Goal: Find specific page/section: Find specific page/section

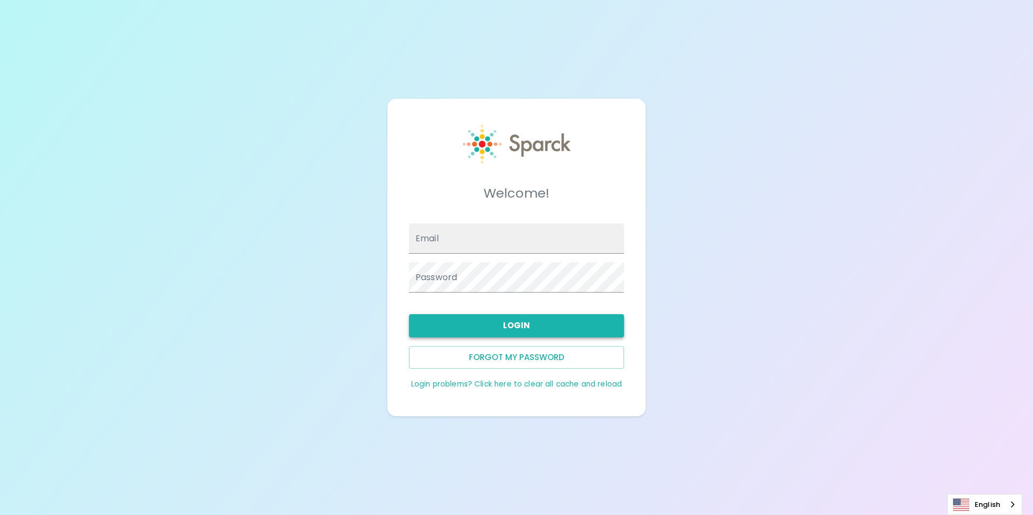
type input "jruvalcaba@sfbaycoffee.com"
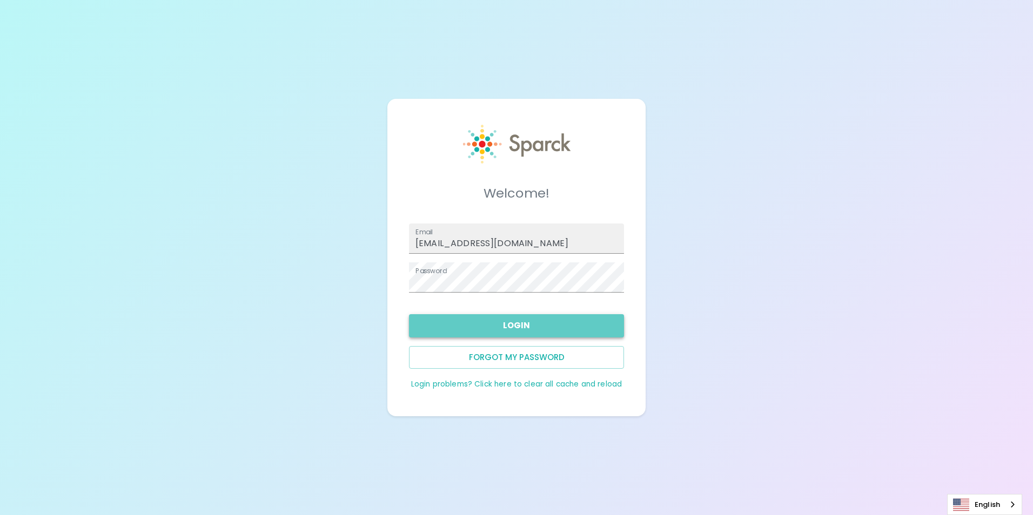
click at [530, 331] on button "Login" at bounding box center [516, 325] width 215 height 23
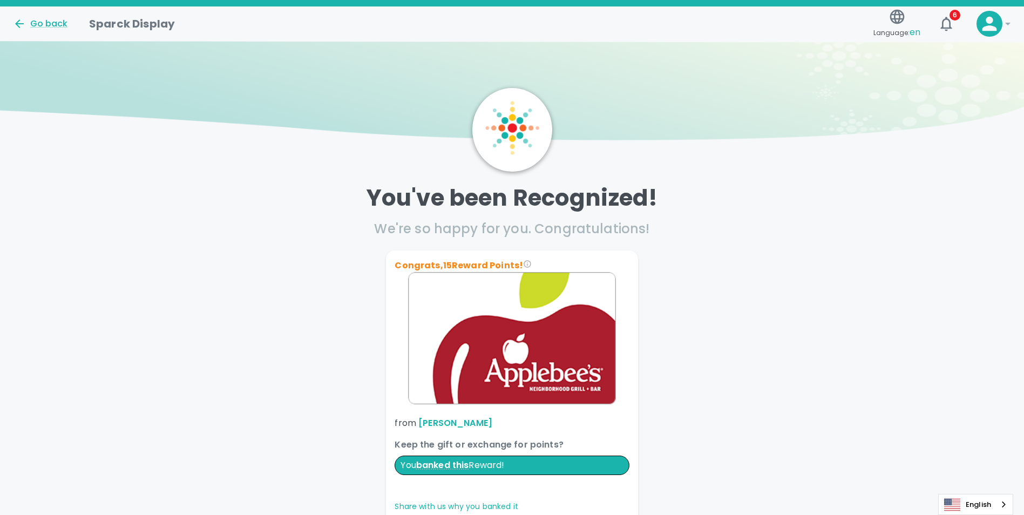
click at [618, 51] on img at bounding box center [512, 95] width 1024 height 108
click at [50, 26] on div "Go back" at bounding box center [40, 23] width 55 height 13
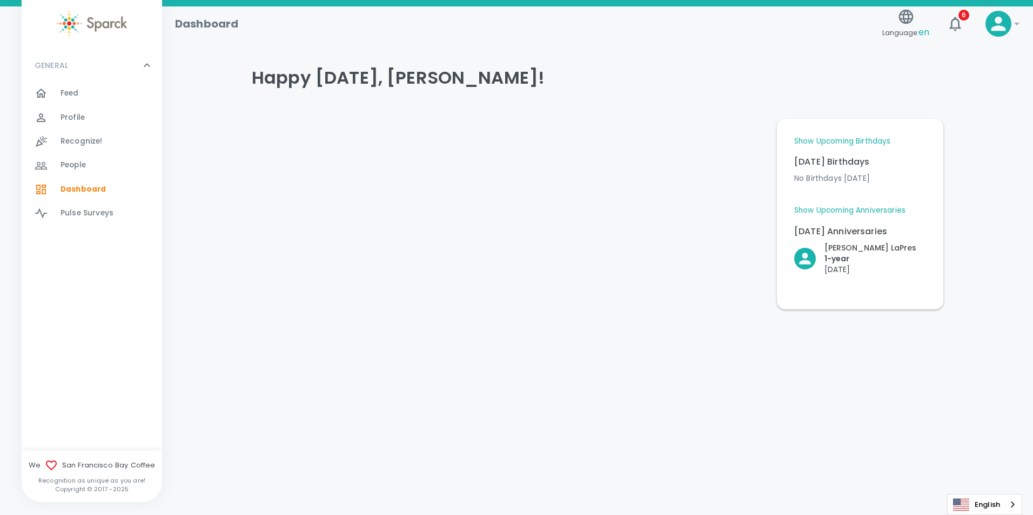
click at [812, 137] on link "Show Upcoming Birthdays" at bounding box center [842, 141] width 96 height 11
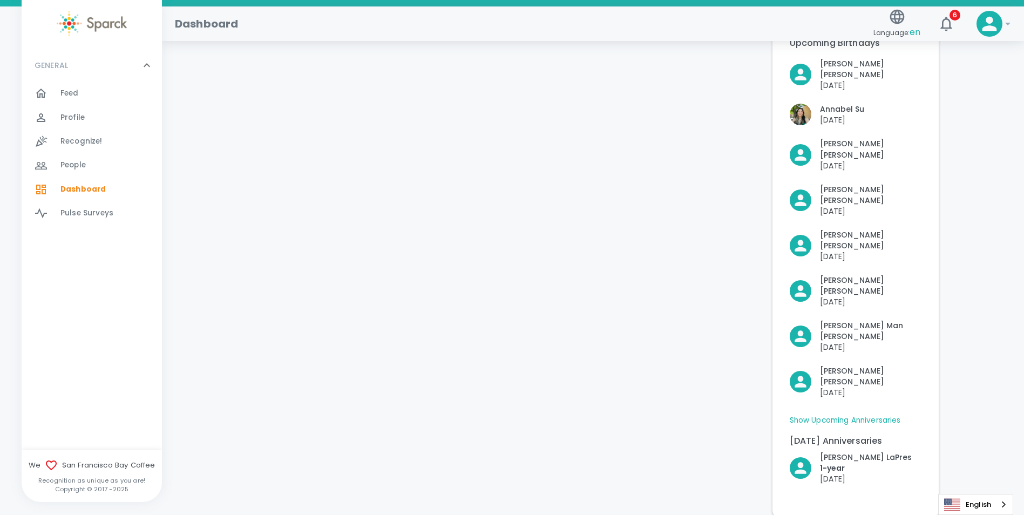
scroll to position [161, 0]
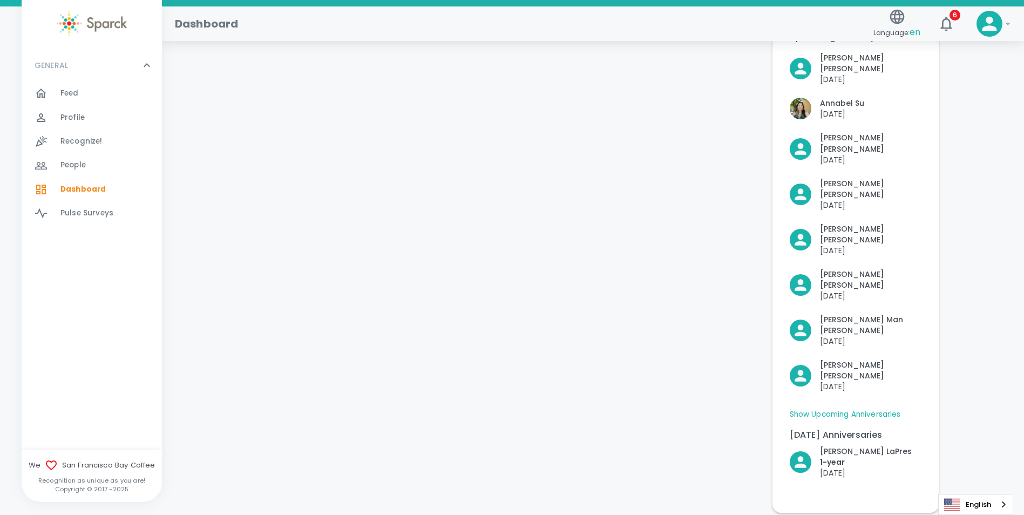
click at [830, 409] on div "Show Upcoming Anniversaries [DATE] Anniversaries [PERSON_NAME] 1- year [DATE] U…" at bounding box center [856, 445] width 132 height 73
click at [827, 409] on link "Show Upcoming Anniversaries" at bounding box center [845, 414] width 111 height 11
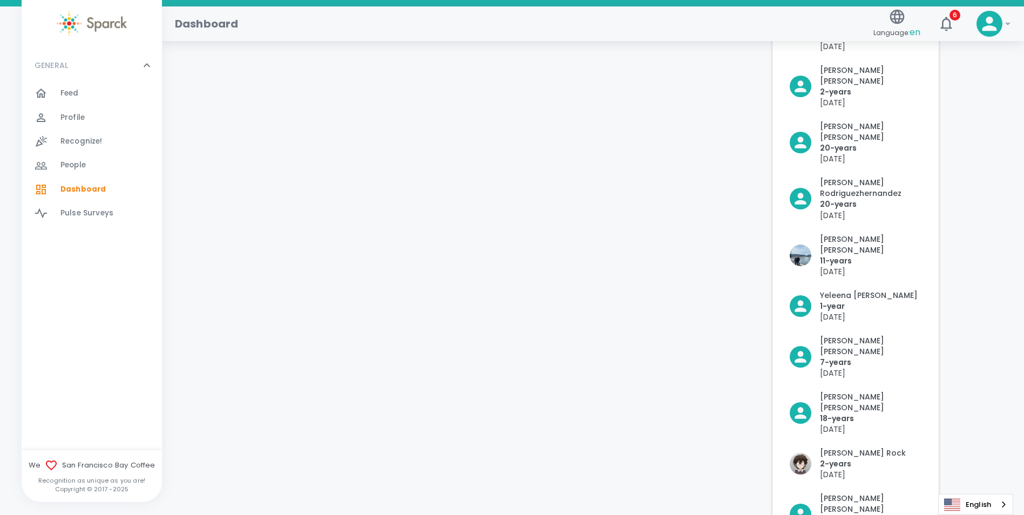
scroll to position [756, 0]
